Goal: Information Seeking & Learning: Learn about a topic

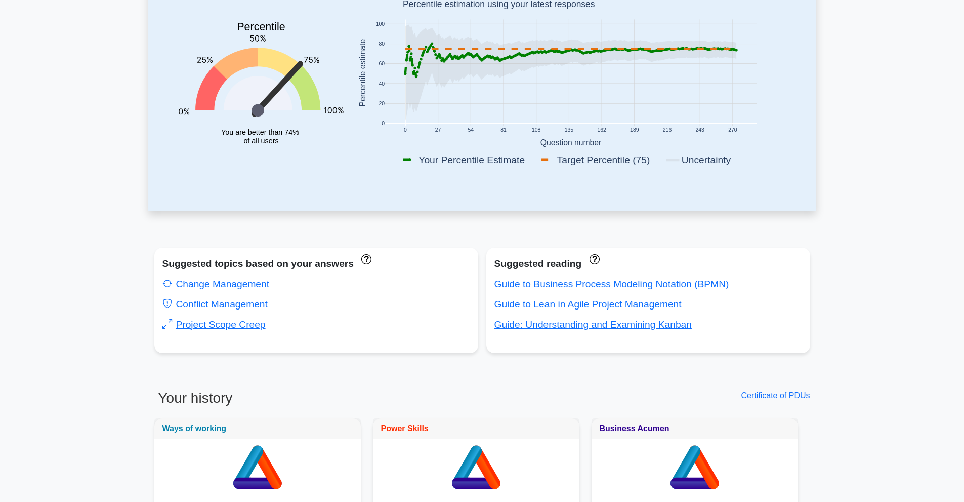
scroll to position [169, 0]
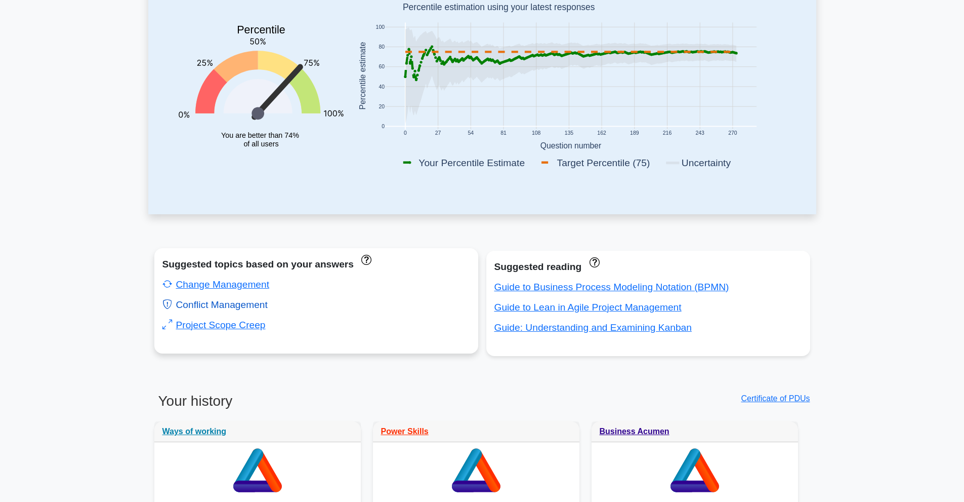
click at [246, 301] on link "Conflict Management" at bounding box center [214, 304] width 105 height 11
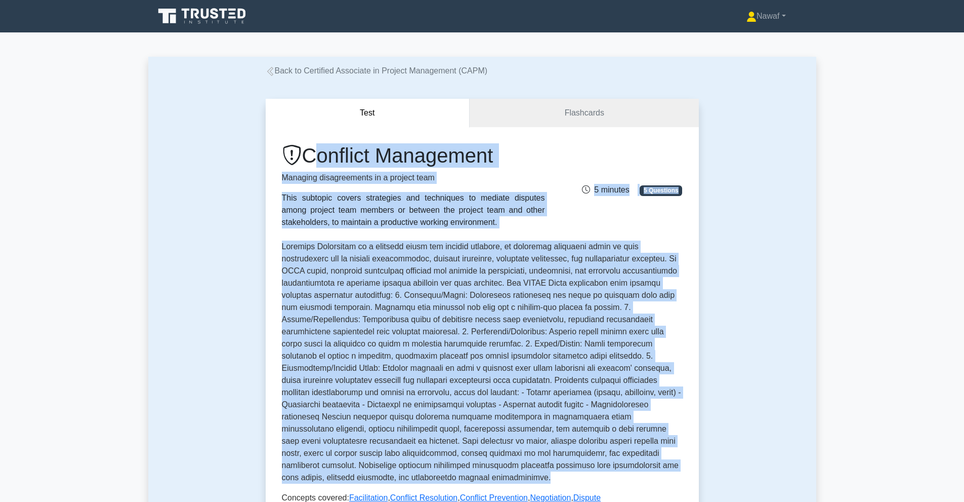
drag, startPoint x: 305, startPoint y: 149, endPoint x: 591, endPoint y: 461, distance: 423.1
click at [591, 461] on div "Conflict Management Managing disagreements in a project team This subtopic cove…" at bounding box center [482, 335] width 401 height 385
copy div "Conflict Management Managing disagreements in a project team This subtopic cove…"
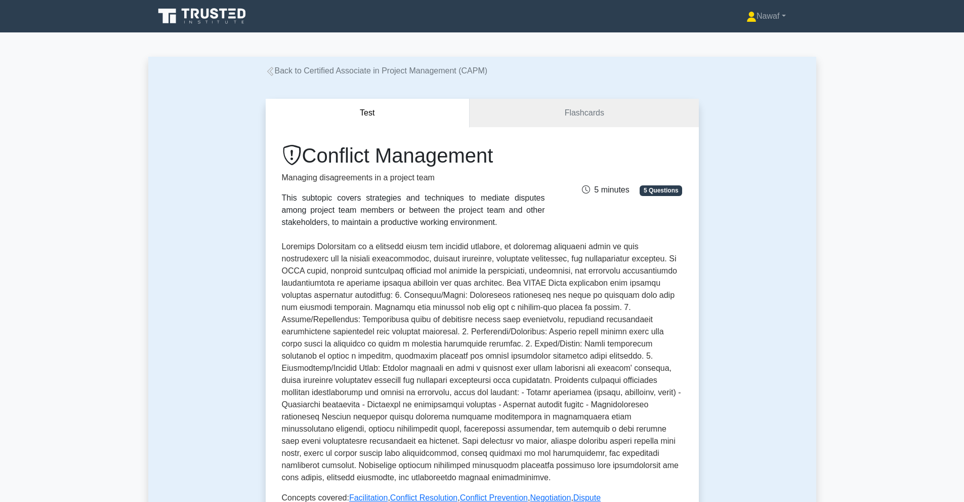
click at [482, 287] on p at bounding box center [482, 361] width 401 height 243
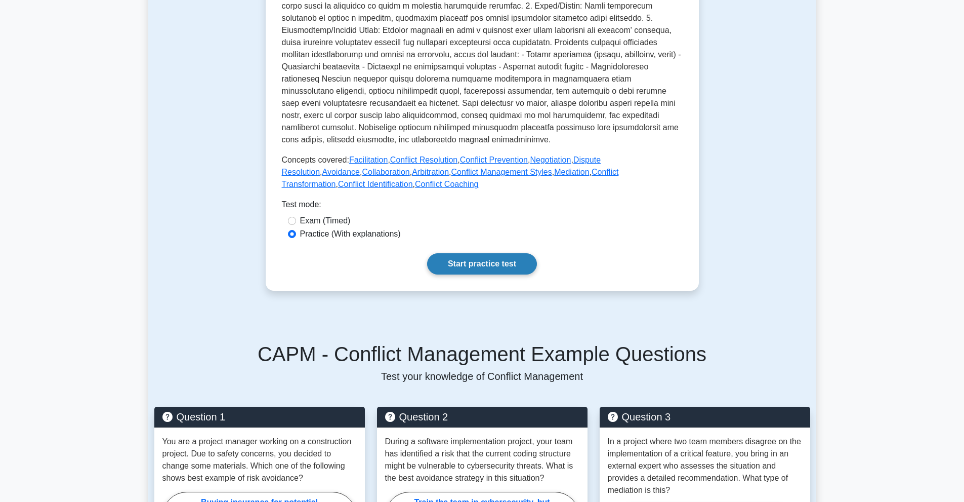
click at [492, 258] on link "Start practice test" at bounding box center [482, 263] width 110 height 21
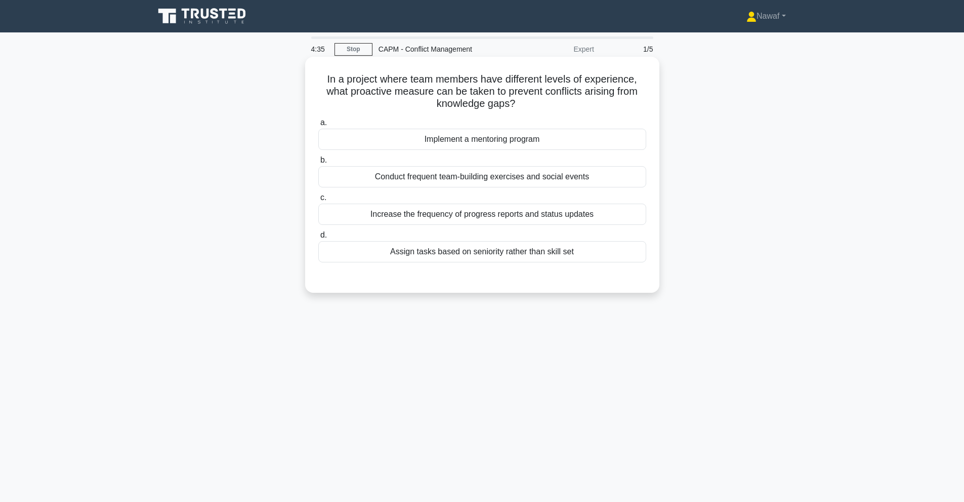
click at [516, 176] on div "Conduct frequent team-building exercises and social events" at bounding box center [482, 176] width 328 height 21
click at [318, 164] on input "b. Conduct frequent team-building exercises and social events" at bounding box center [318, 160] width 0 height 7
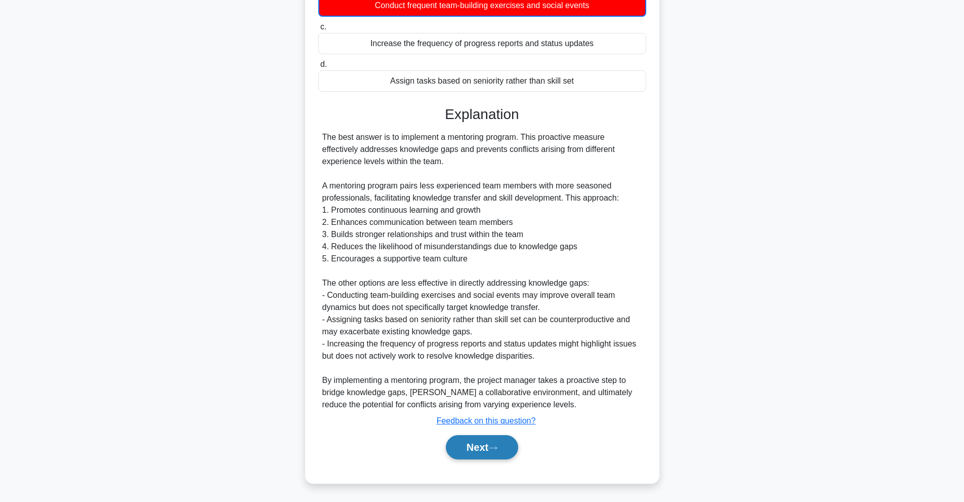
scroll to position [173, 0]
click at [472, 433] on div "Next" at bounding box center [482, 446] width 328 height 32
click at [468, 442] on button "Next" at bounding box center [482, 446] width 72 height 24
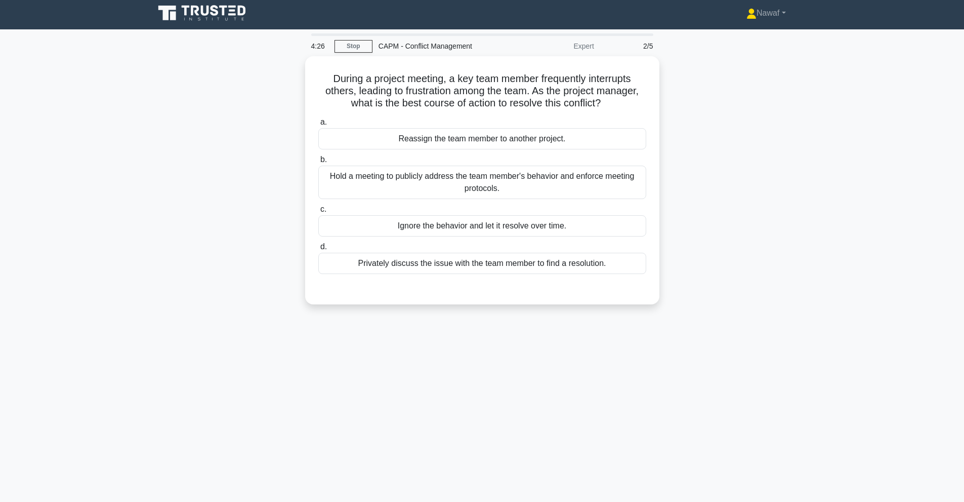
scroll to position [0, 0]
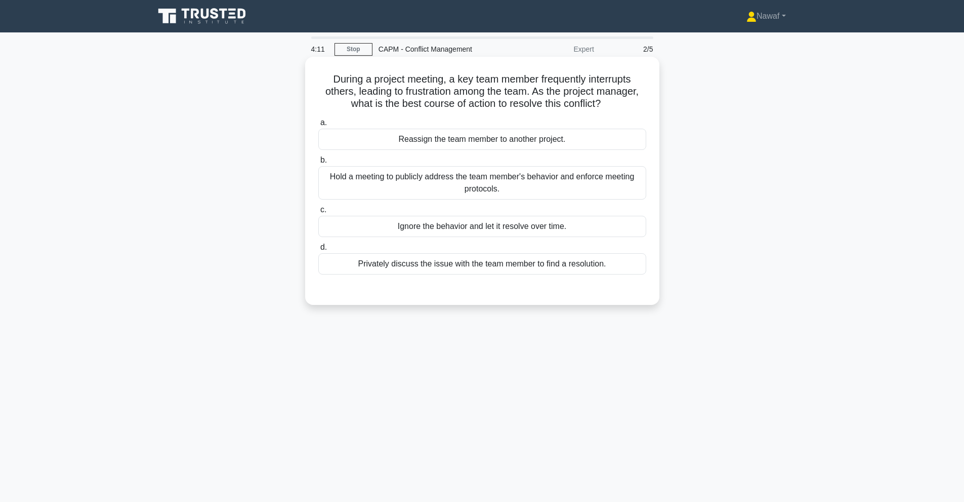
click at [509, 266] on div "Privately discuss the issue with the team member to find a resolution." at bounding box center [482, 263] width 328 height 21
click at [318, 251] on input "d. Privately discuss the issue with the team member to find a resolution." at bounding box center [318, 247] width 0 height 7
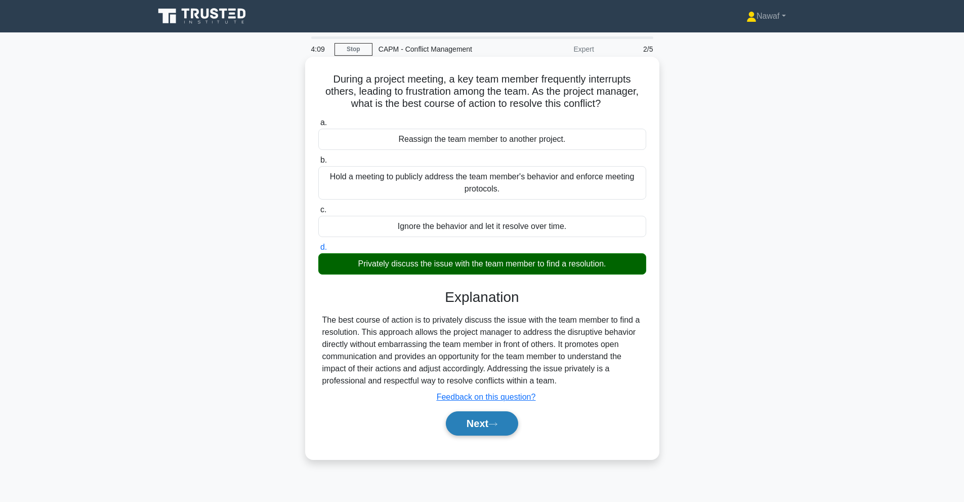
click at [486, 419] on button "Next" at bounding box center [482, 423] width 72 height 24
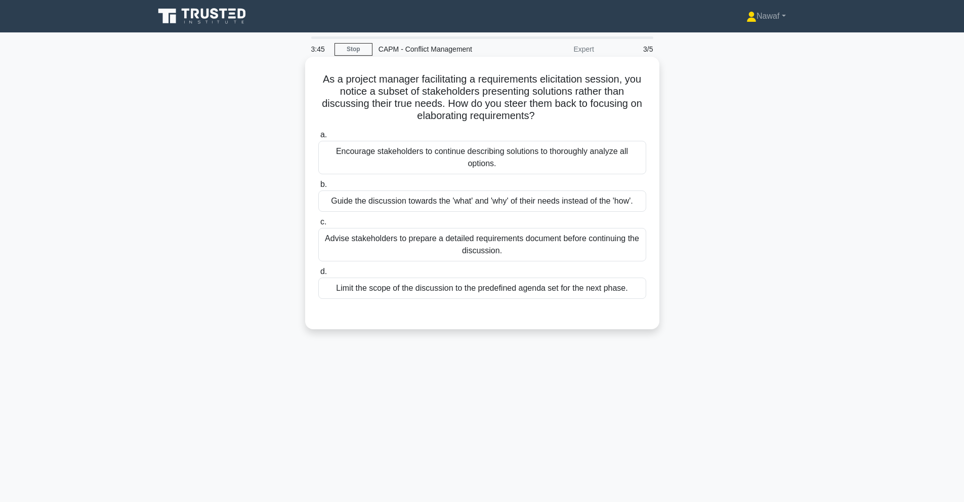
click at [455, 203] on div "Guide the discussion towards the 'what' and 'why' of their needs instead of the…" at bounding box center [482, 200] width 328 height 21
click at [318, 188] on input "b. Guide the discussion towards the 'what' and 'why' of their needs instead of …" at bounding box center [318, 184] width 0 height 7
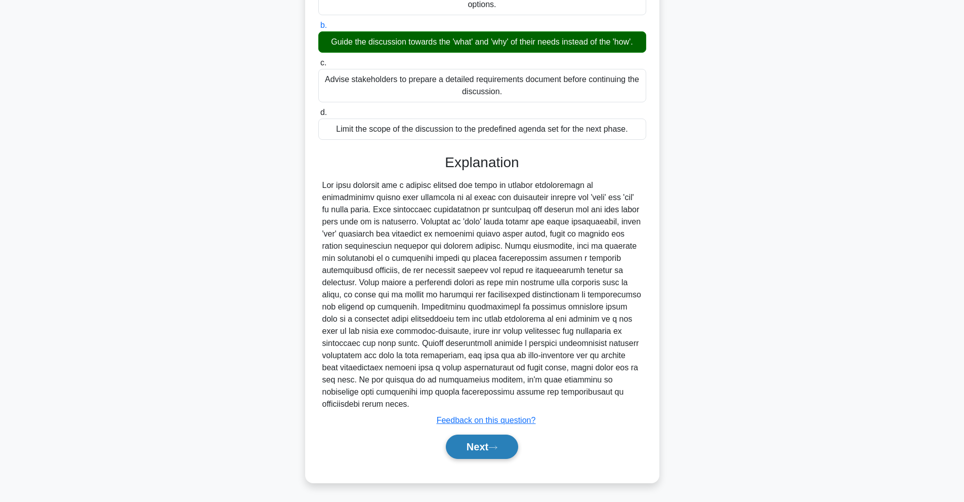
click at [463, 436] on button "Next" at bounding box center [482, 446] width 72 height 24
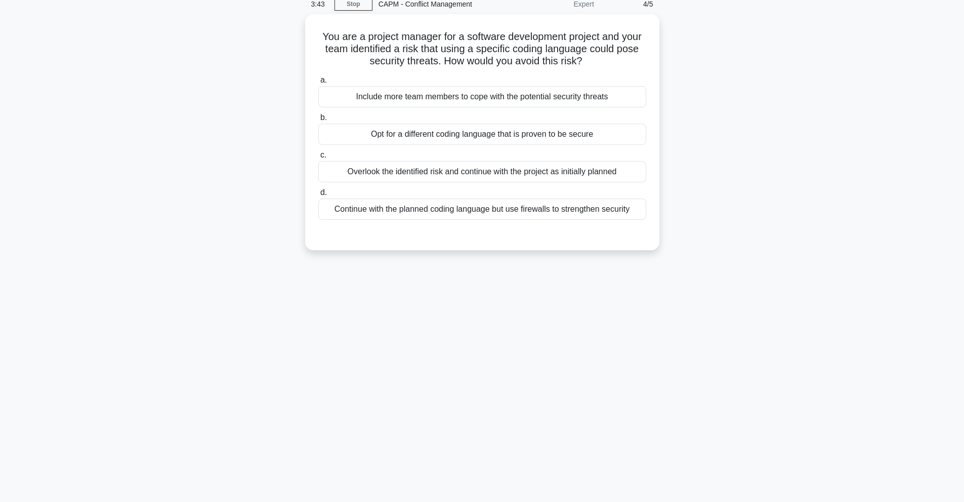
scroll to position [45, 0]
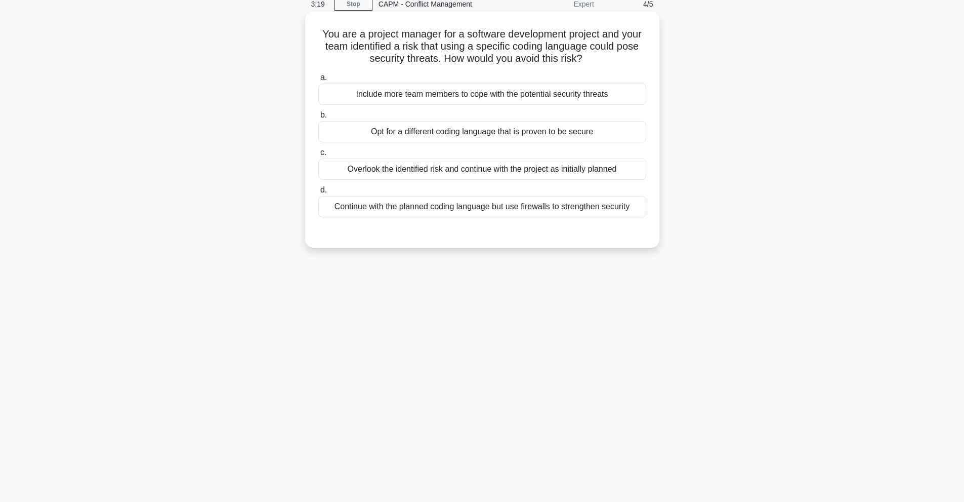
click at [472, 168] on div "Overlook the identified risk and continue with the project as initially planned" at bounding box center [482, 168] width 328 height 21
click at [318, 156] on input "c. Overlook the identified risk and continue with the project as initially plan…" at bounding box center [318, 152] width 0 height 7
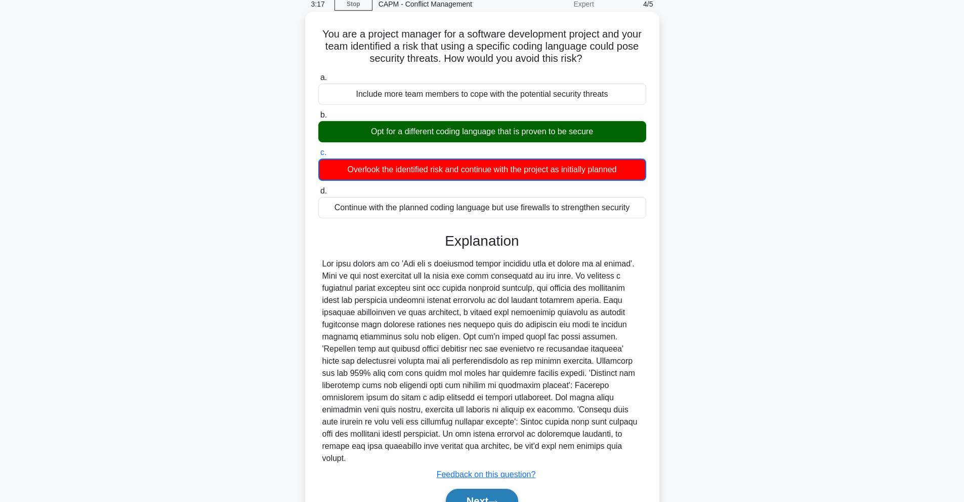
click at [476, 488] on button "Next" at bounding box center [482, 500] width 72 height 24
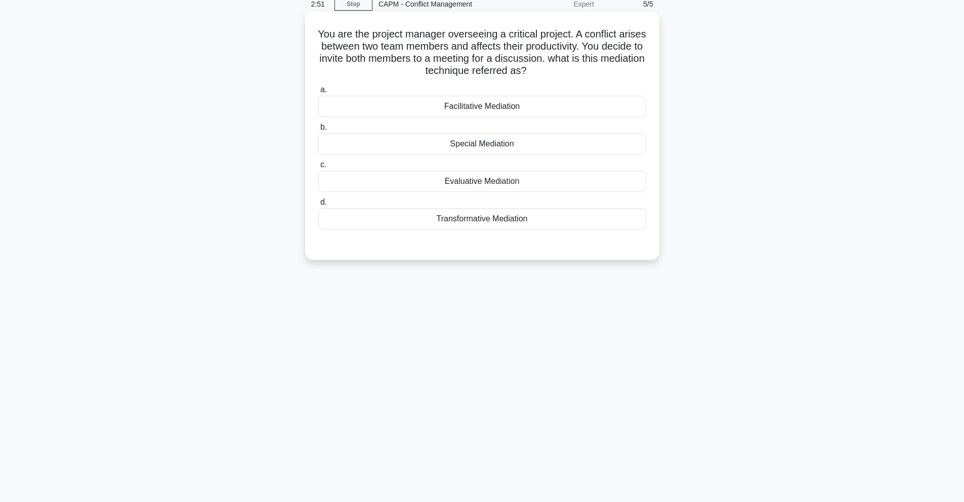
click at [477, 103] on div "Facilitative Mediation" at bounding box center [482, 106] width 328 height 21
click at [318, 93] on input "a. Facilitative Mediation" at bounding box center [318, 90] width 0 height 7
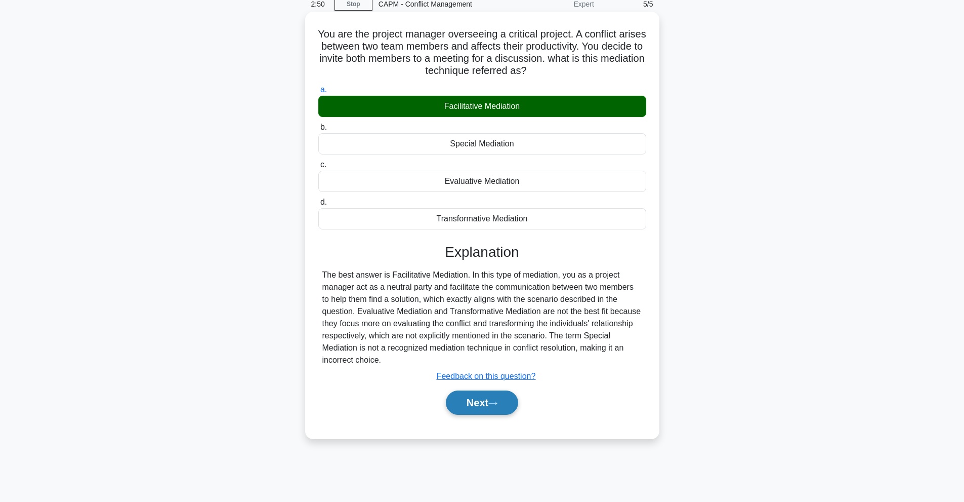
click at [483, 404] on button "Next" at bounding box center [482, 402] width 72 height 24
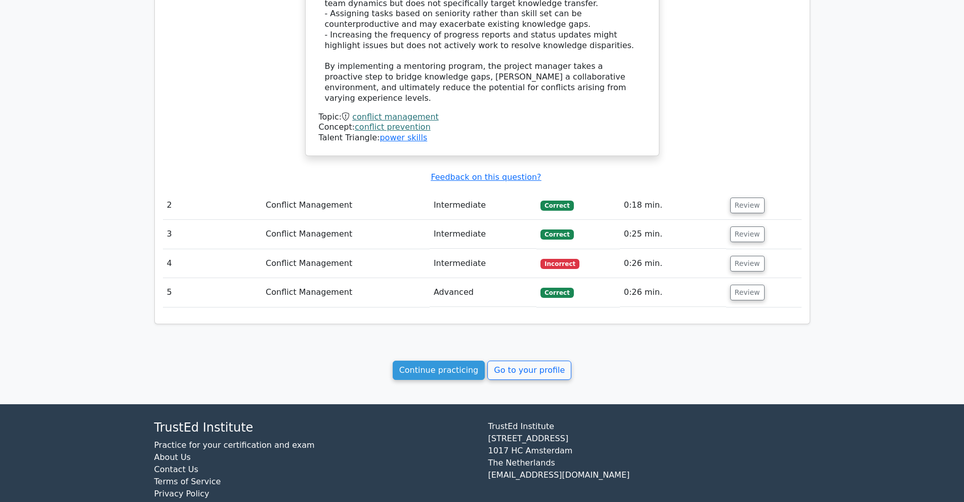
scroll to position [949, 0]
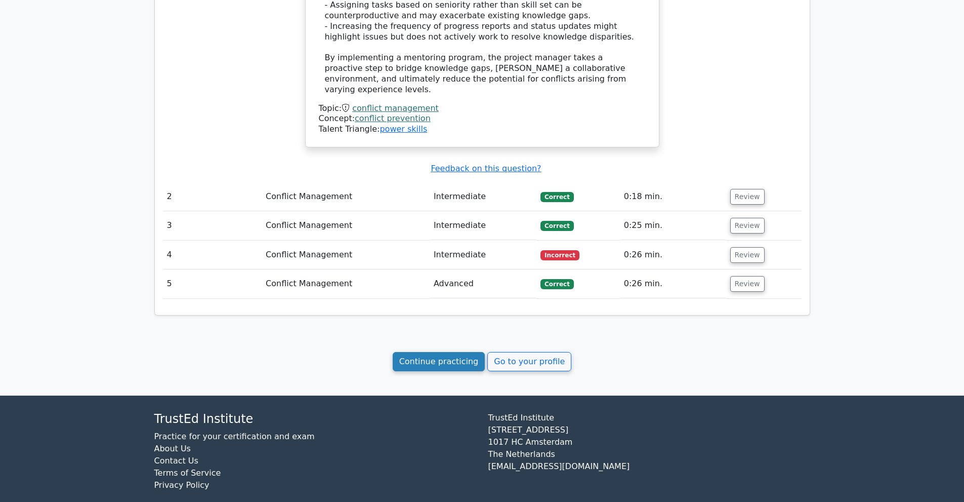
click at [461, 353] on link "Continue practicing" at bounding box center [439, 361] width 93 height 19
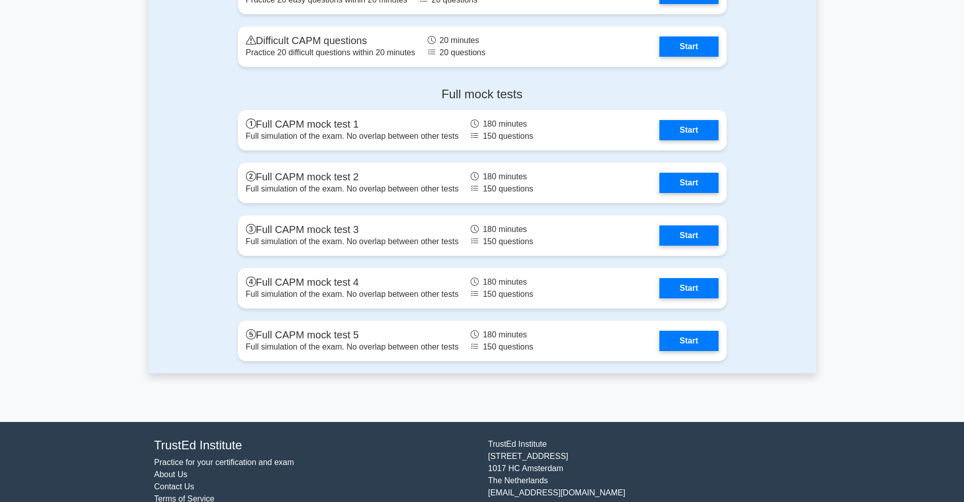
scroll to position [3070, 0]
